Goal: Transaction & Acquisition: Purchase product/service

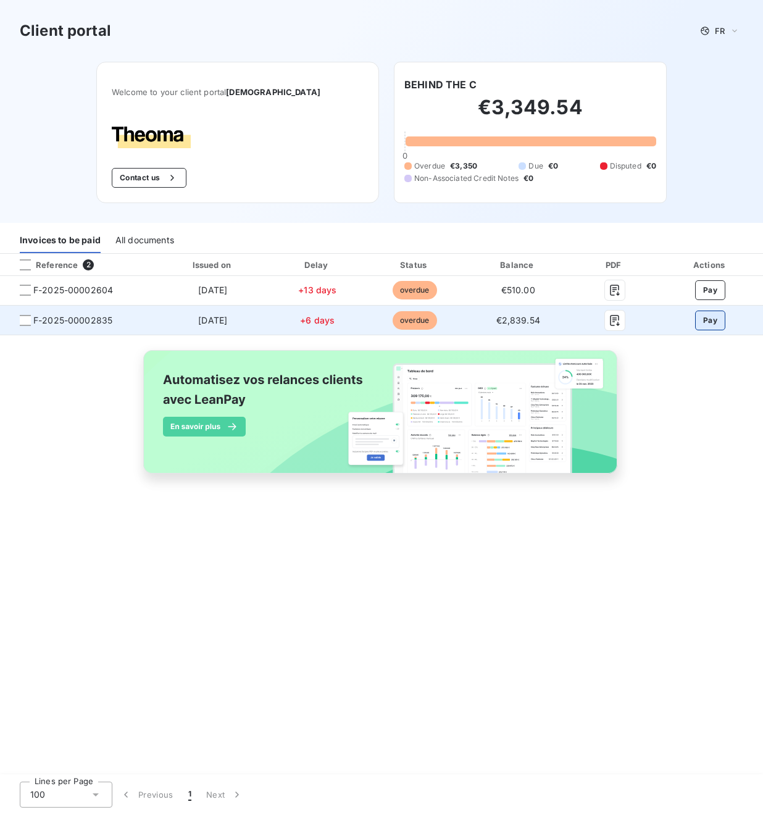
click at [709, 323] on button "Pay" at bounding box center [711, 321] width 30 height 20
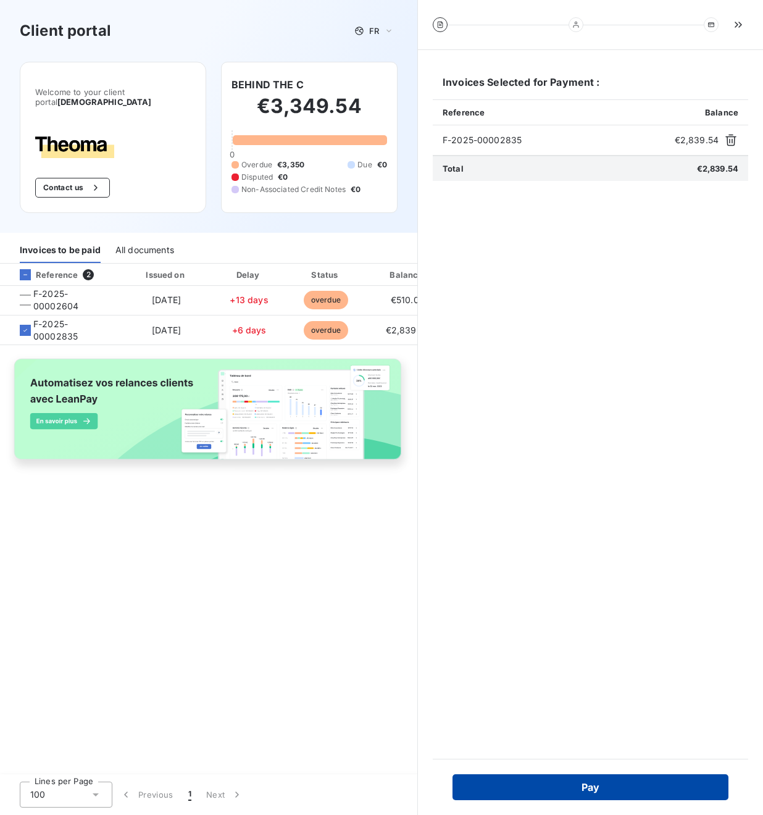
click at [552, 789] on button "Pay" at bounding box center [591, 788] width 276 height 26
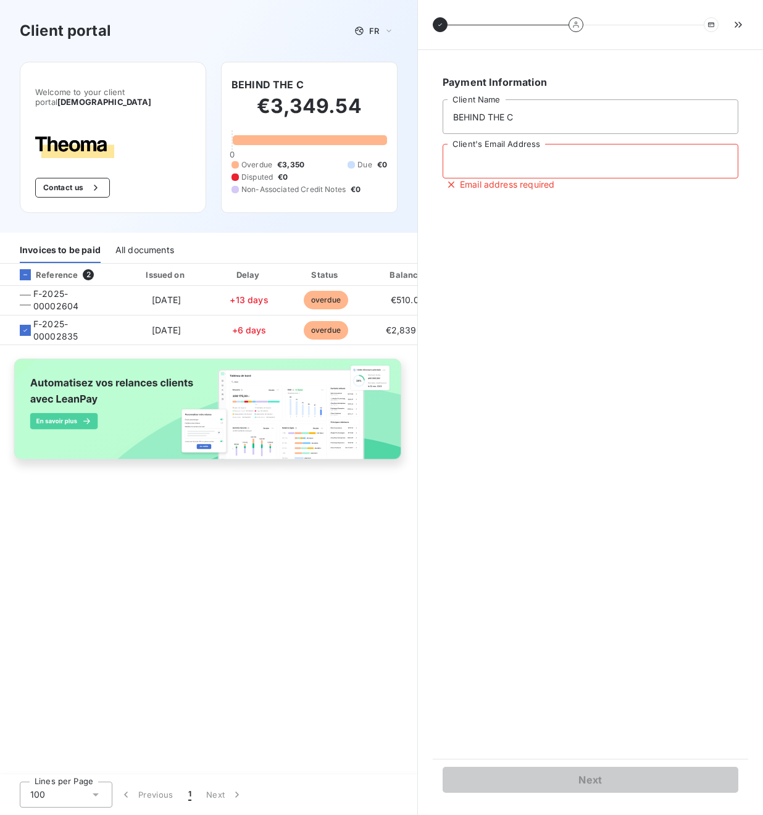
click at [583, 145] on input "Client's Email Address" at bounding box center [591, 161] width 296 height 35
type input "o"
type input "pierre@behind-the-c.com"
